Goal: Task Accomplishment & Management: Use online tool/utility

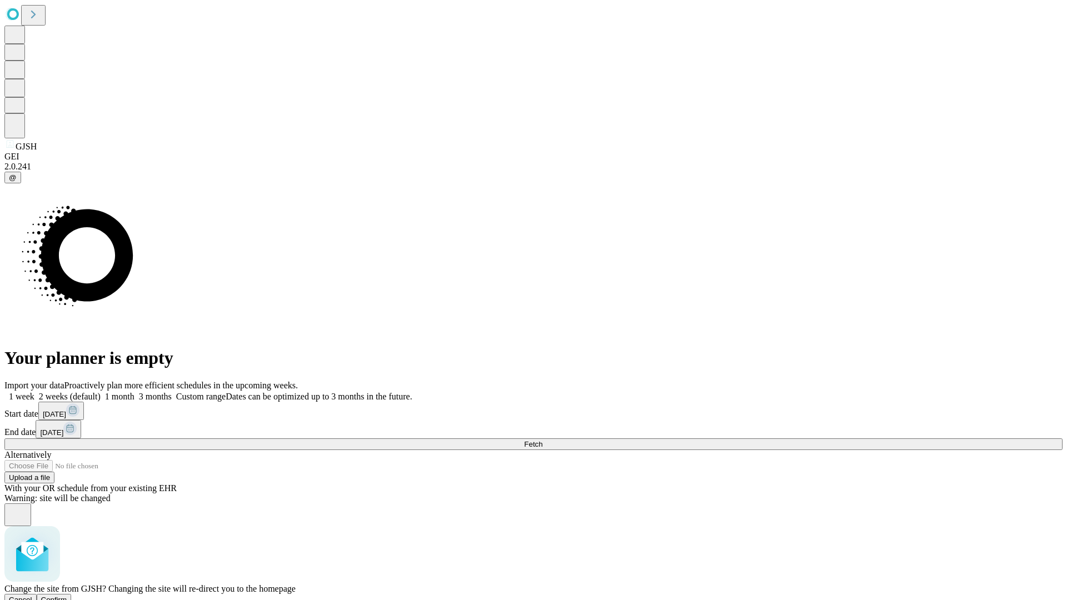
click at [67, 596] on span "Confirm" at bounding box center [54, 600] width 26 height 8
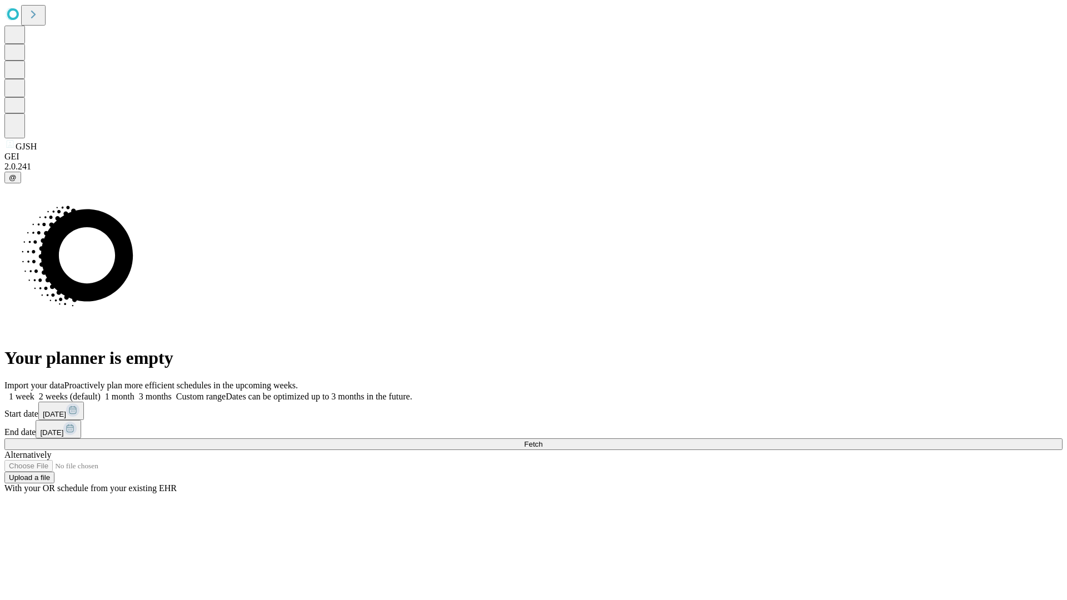
click at [134, 392] on label "1 month" at bounding box center [118, 396] width 34 height 9
click at [542, 440] on span "Fetch" at bounding box center [533, 444] width 18 height 8
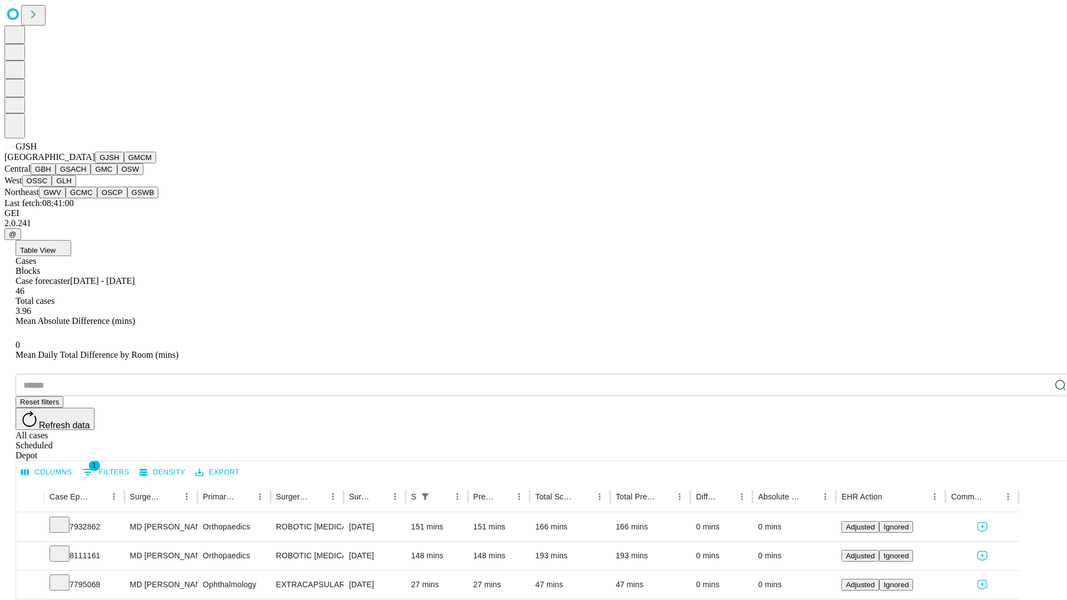
click at [124, 163] on button "GMCM" at bounding box center [140, 158] width 32 height 12
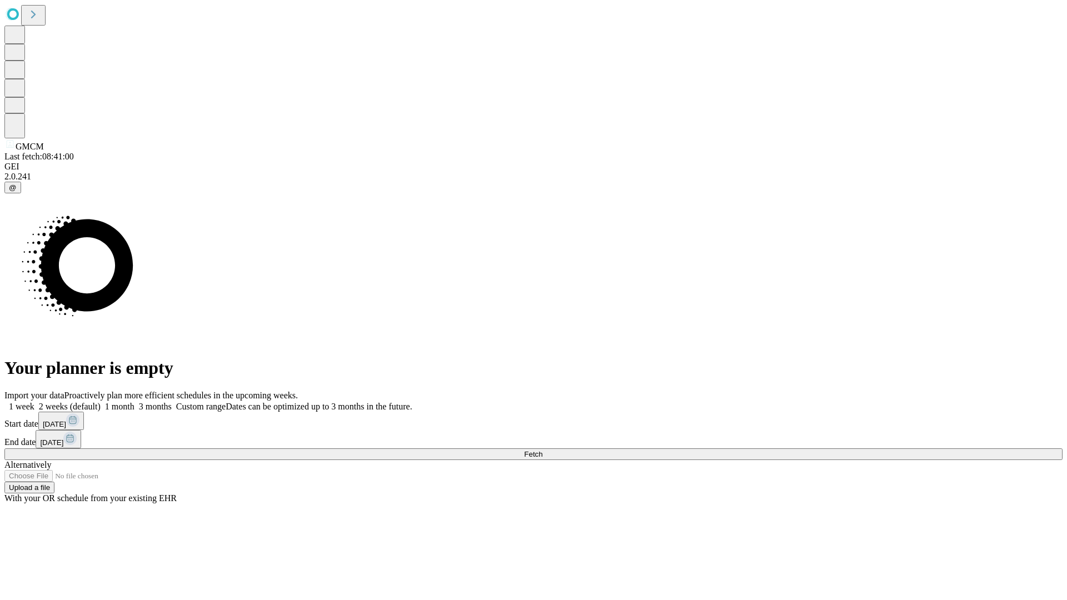
click at [134, 402] on label "1 month" at bounding box center [118, 406] width 34 height 9
click at [542, 450] on span "Fetch" at bounding box center [533, 454] width 18 height 8
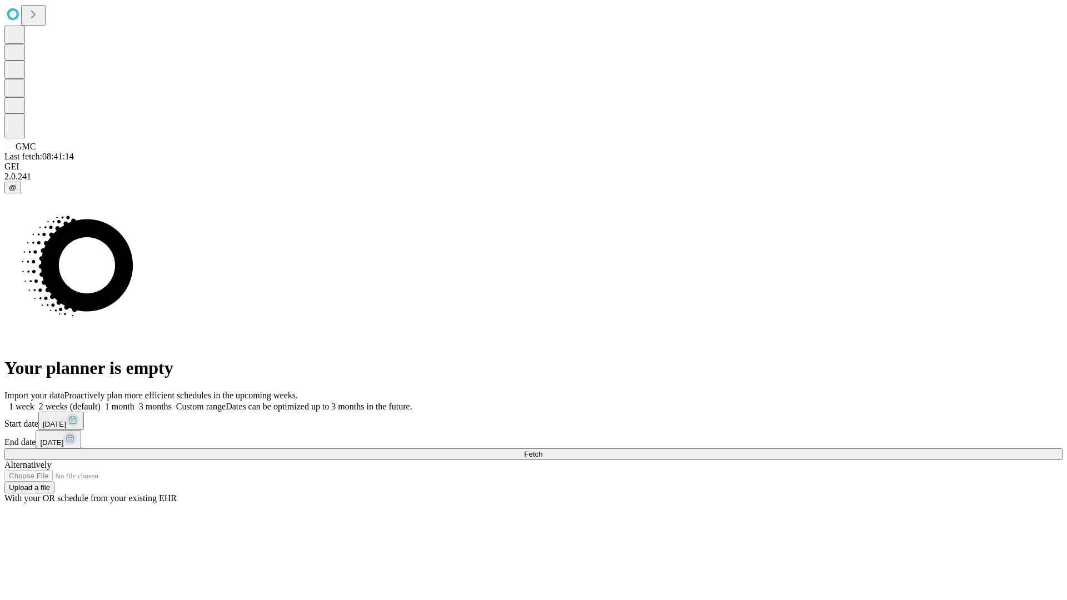
click at [134, 402] on label "1 month" at bounding box center [118, 406] width 34 height 9
click at [542, 450] on span "Fetch" at bounding box center [533, 454] width 18 height 8
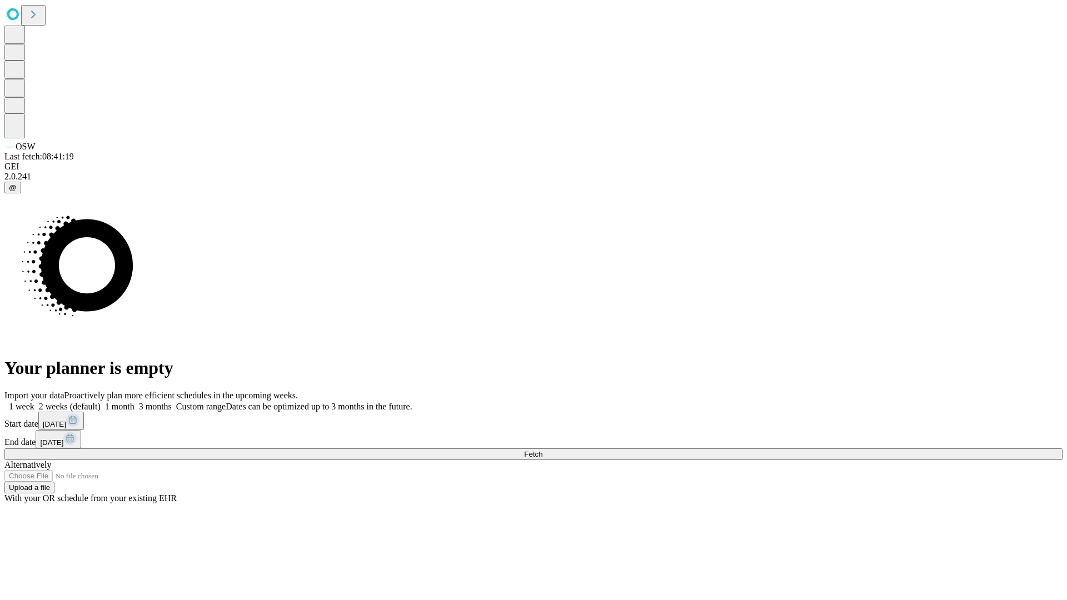
click at [542, 450] on span "Fetch" at bounding box center [533, 454] width 18 height 8
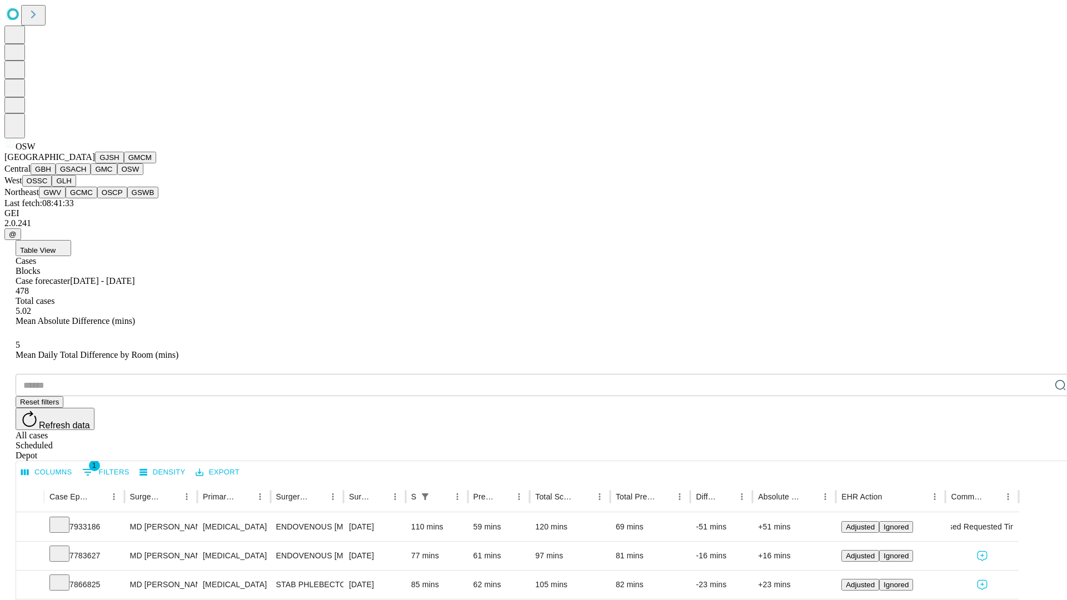
click at [52, 187] on button "OSSC" at bounding box center [37, 181] width 30 height 12
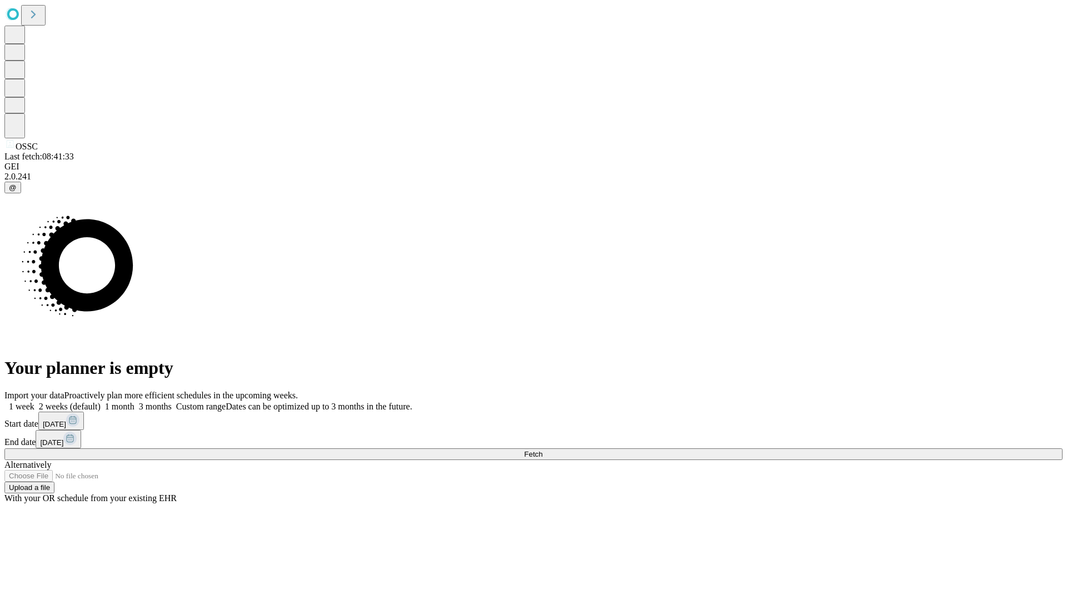
click at [134, 402] on label "1 month" at bounding box center [118, 406] width 34 height 9
click at [542, 450] on span "Fetch" at bounding box center [533, 454] width 18 height 8
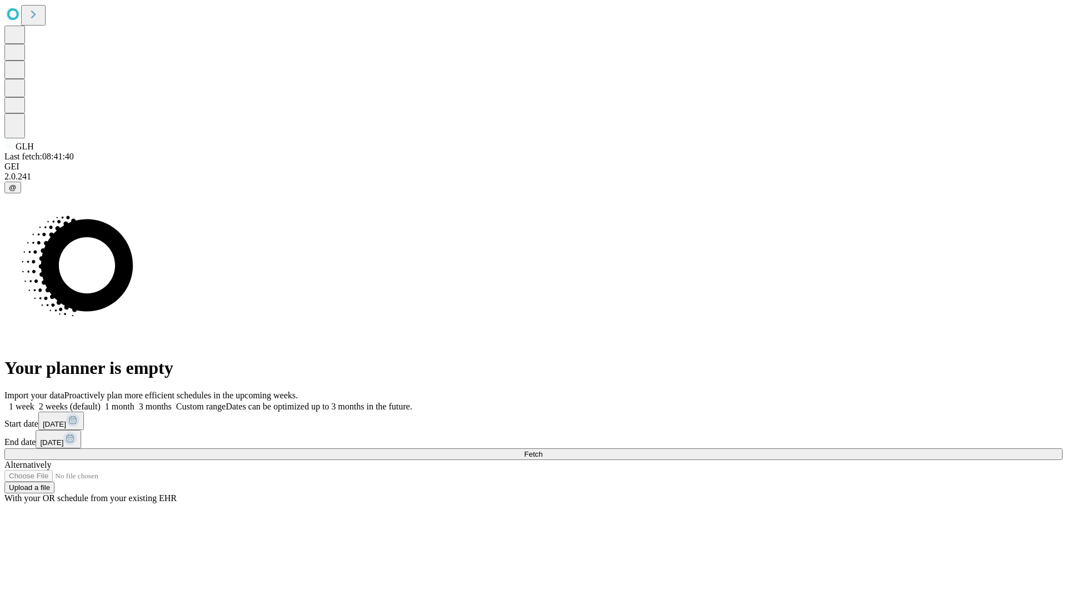
click at [134, 402] on label "1 month" at bounding box center [118, 406] width 34 height 9
click at [542, 450] on span "Fetch" at bounding box center [533, 454] width 18 height 8
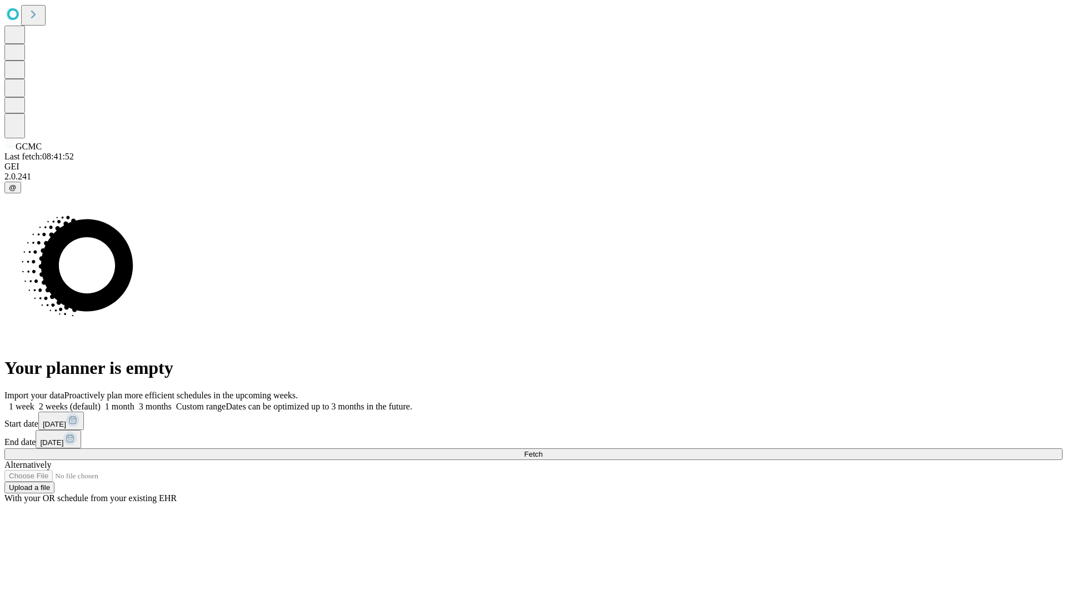
click at [542, 450] on span "Fetch" at bounding box center [533, 454] width 18 height 8
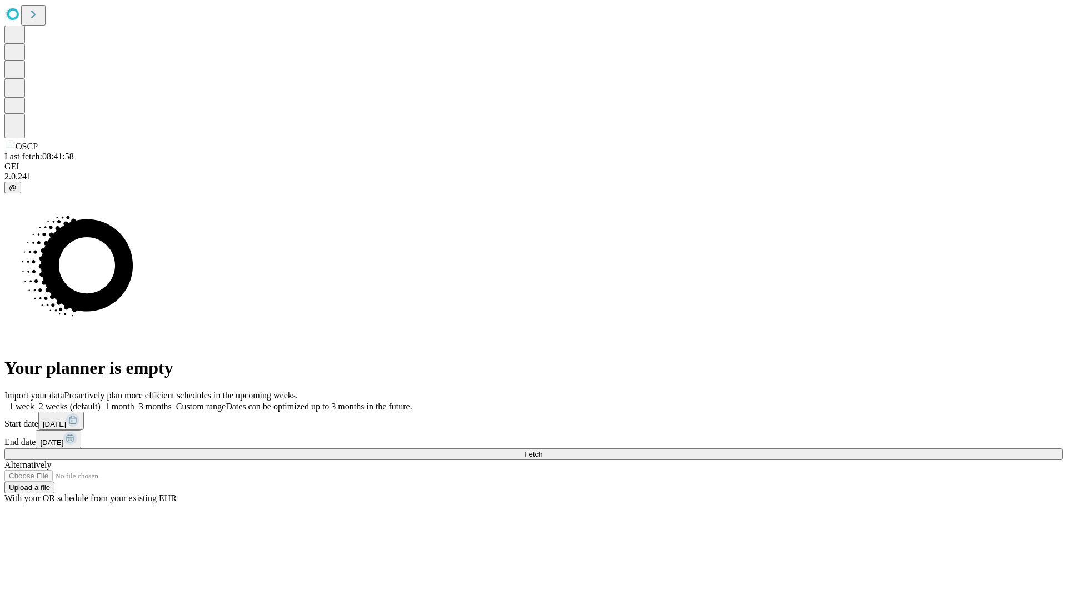
click at [134, 402] on label "1 month" at bounding box center [118, 406] width 34 height 9
click at [542, 450] on span "Fetch" at bounding box center [533, 454] width 18 height 8
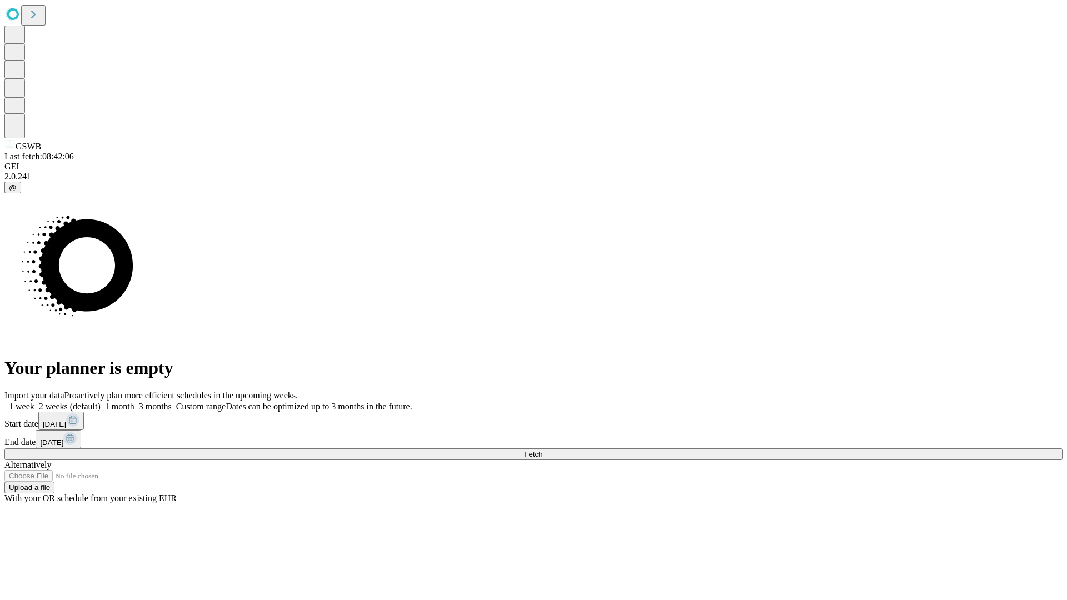
click at [134, 402] on label "1 month" at bounding box center [118, 406] width 34 height 9
click at [542, 450] on span "Fetch" at bounding box center [533, 454] width 18 height 8
